Goal: Find contact information: Find contact information

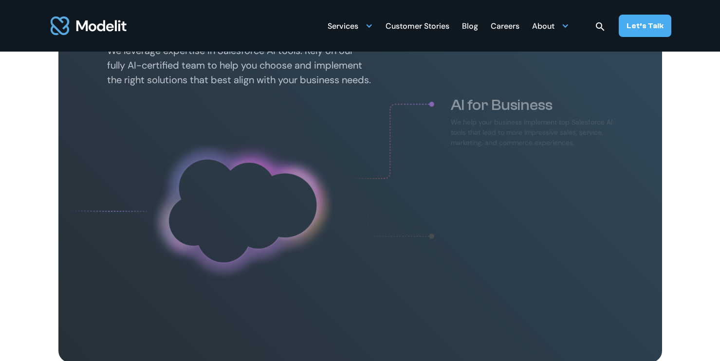
scroll to position [595, 0]
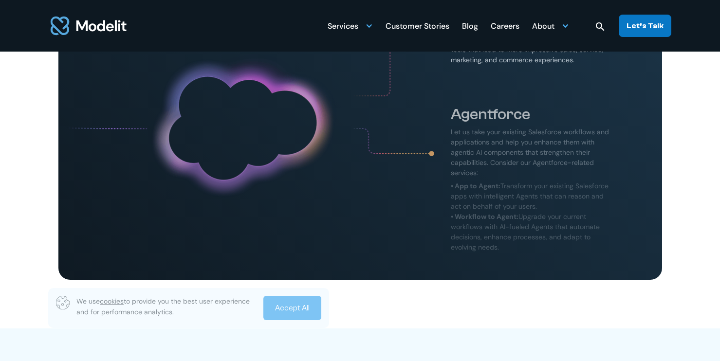
click at [647, 29] on div "Let’s Talk" at bounding box center [645, 25] width 37 height 11
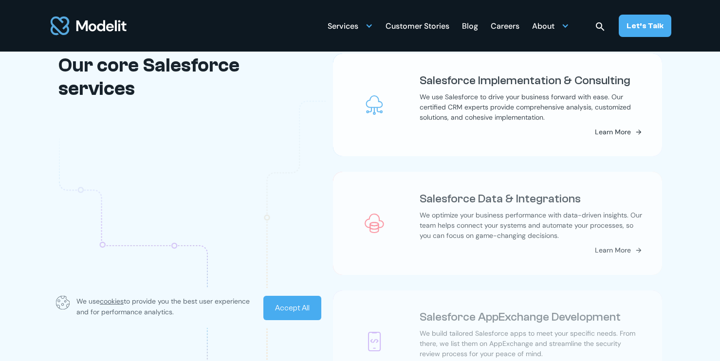
click at [294, 312] on link "Accept All" at bounding box center [292, 308] width 58 height 24
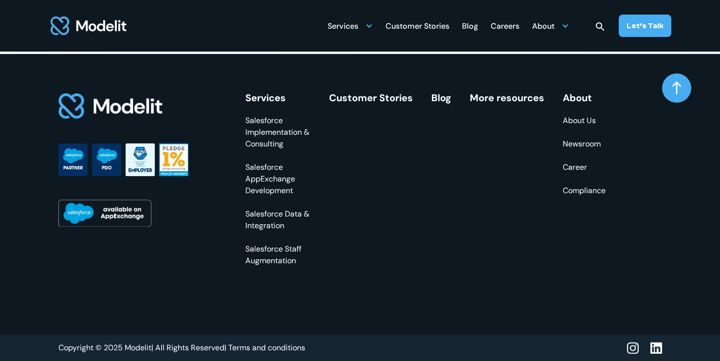
scroll to position [3783, 0]
click at [569, 27] on div at bounding box center [566, 26] width 8 height 8
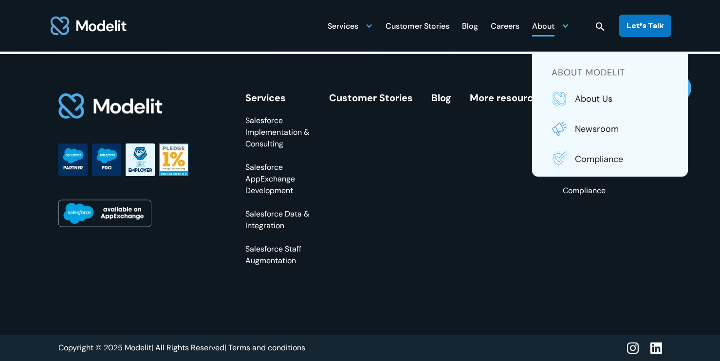
click at [651, 29] on div "Let’s Talk" at bounding box center [645, 25] width 37 height 11
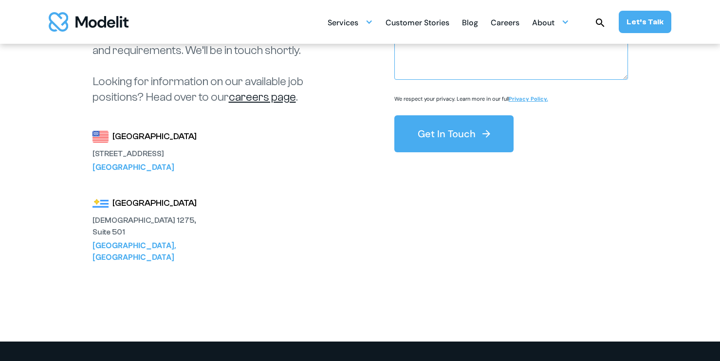
scroll to position [191, 0]
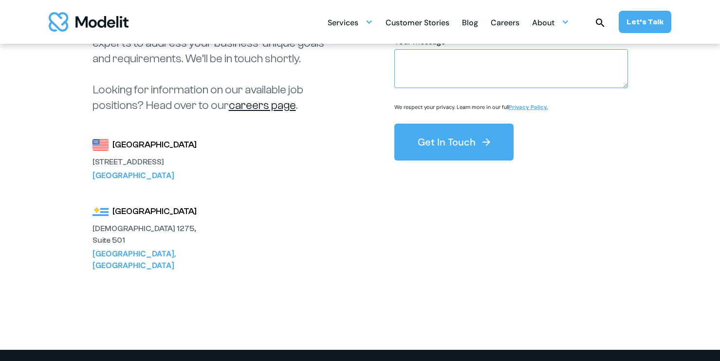
scroll to position [182, 0]
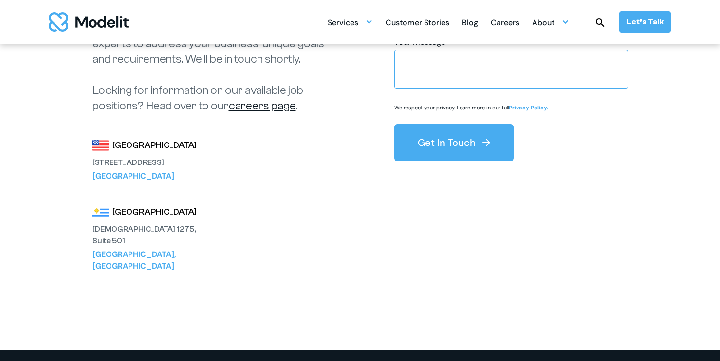
drag, startPoint x: 171, startPoint y: 176, endPoint x: 107, endPoint y: 148, distance: 70.2
click at [107, 148] on div "United States 3120 139th Ave SE Suite 500 Bellevue, WA 98005" at bounding box center [146, 160] width 107 height 43
copy div "United States 3120 139th Ave SE Suite 500 Bellevue, WA 98005"
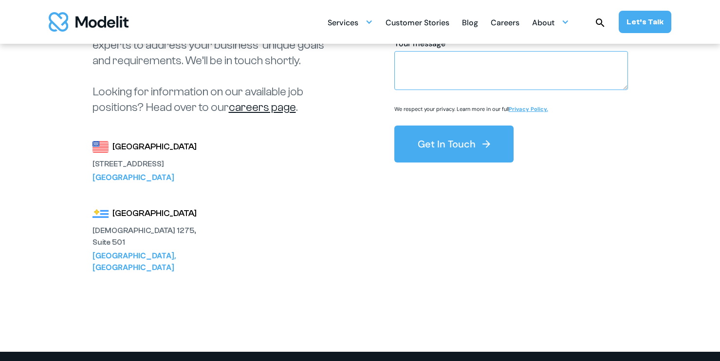
scroll to position [0, 0]
